Goal: Navigation & Orientation: Find specific page/section

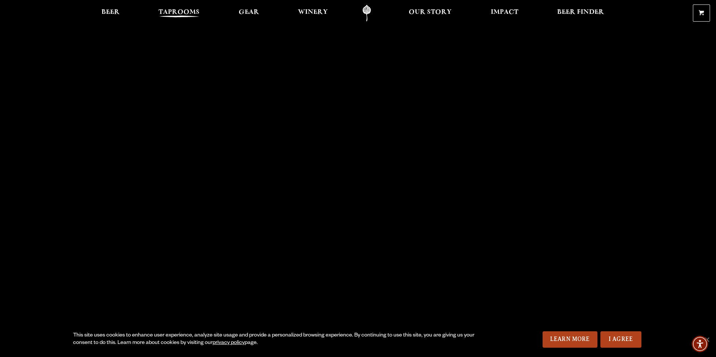
click at [184, 15] on span "Taprooms" at bounding box center [179, 12] width 41 height 6
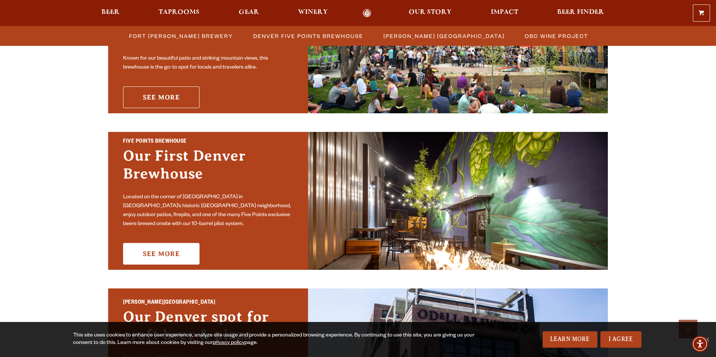
scroll to position [306, 0]
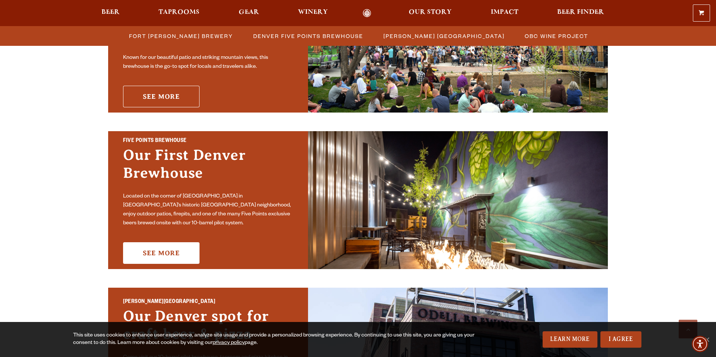
click at [141, 92] on link "See More" at bounding box center [161, 97] width 76 height 22
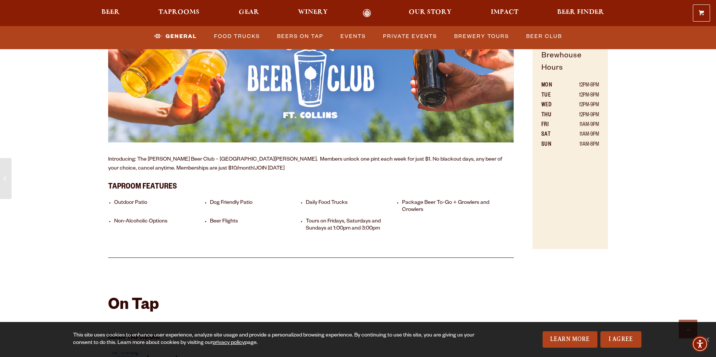
scroll to position [554, 0]
